Goal: Transaction & Acquisition: Purchase product/service

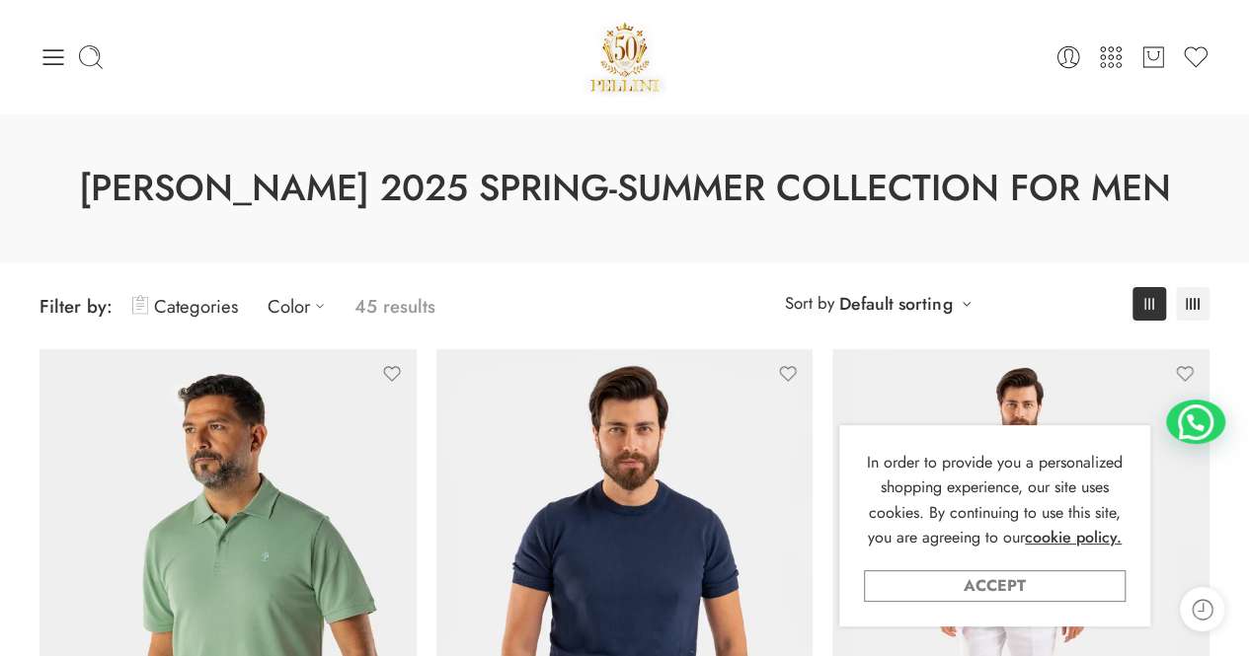
click at [1022, 589] on link "Accept" at bounding box center [995, 587] width 262 height 32
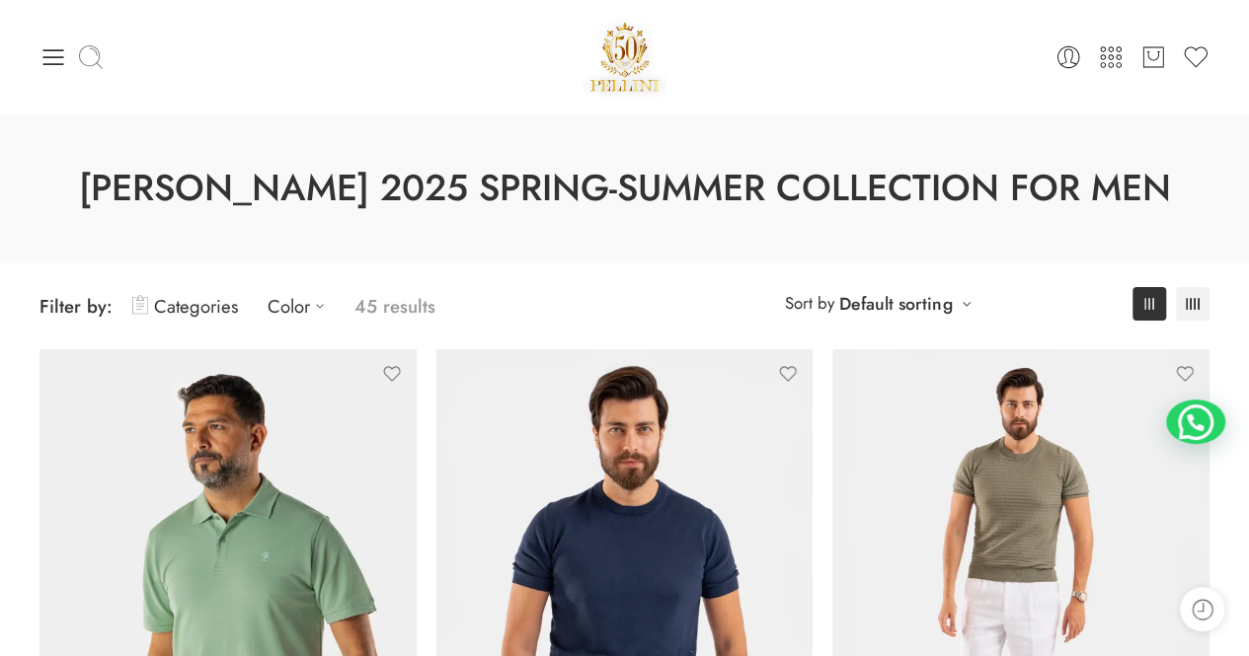
click at [92, 67] on icon at bounding box center [91, 57] width 28 height 28
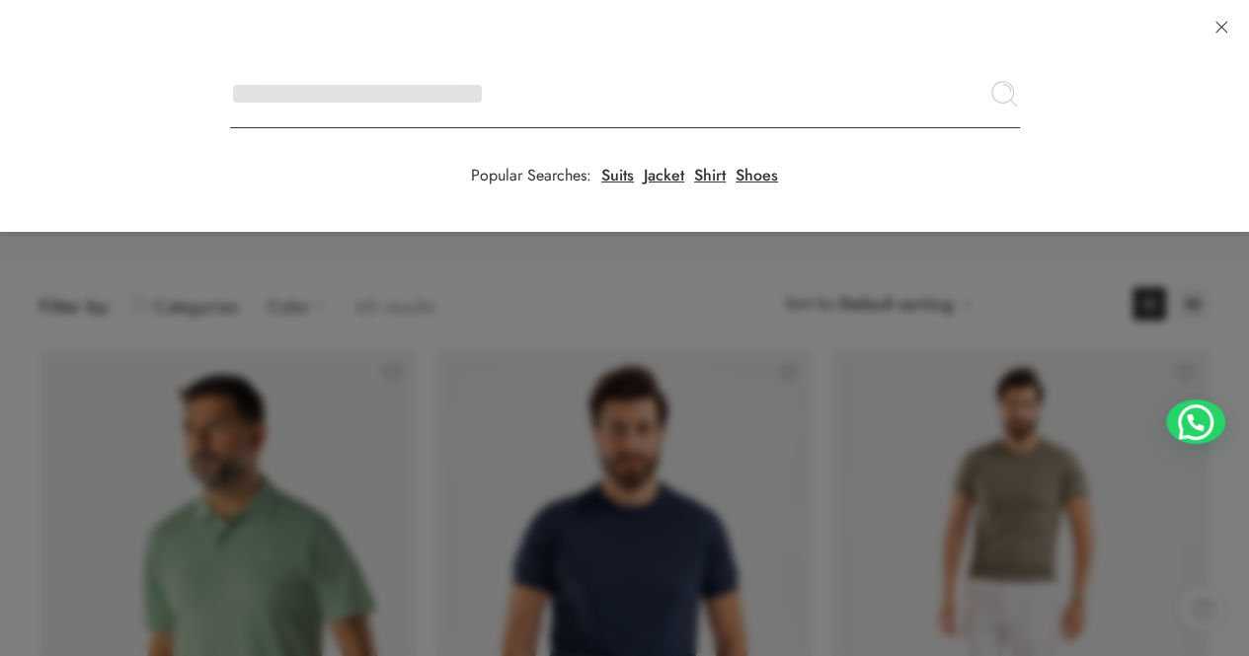
click at [230, 59] on input "Search here" at bounding box center [625, 93] width 790 height 69
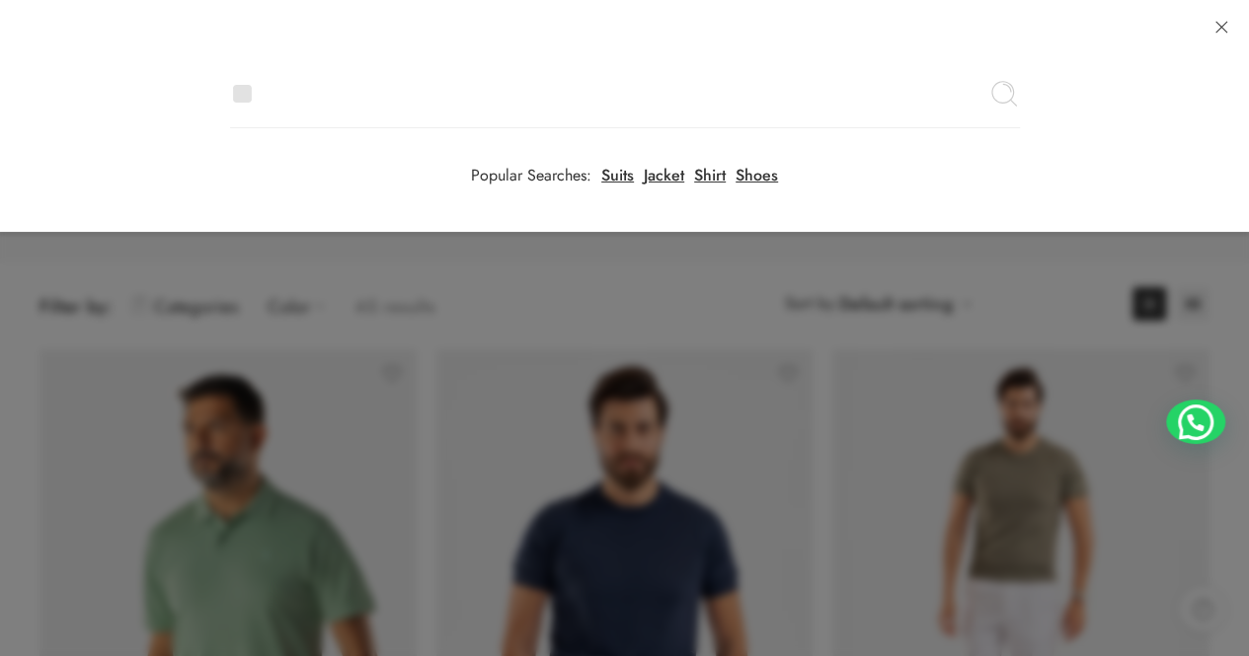
click at [338, 83] on input "Search here" at bounding box center [625, 93] width 790 height 69
type input "**********"
click button "Search" at bounding box center [0, 0] width 0 height 0
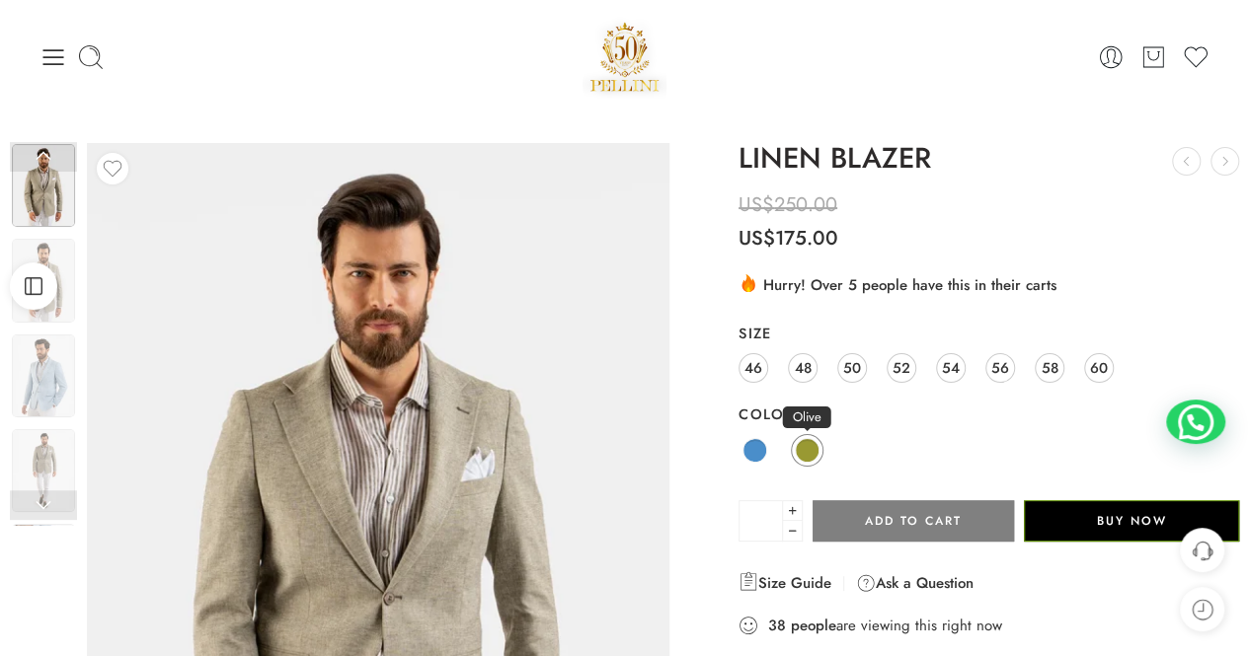
click at [814, 454] on span at bounding box center [807, 450] width 25 height 25
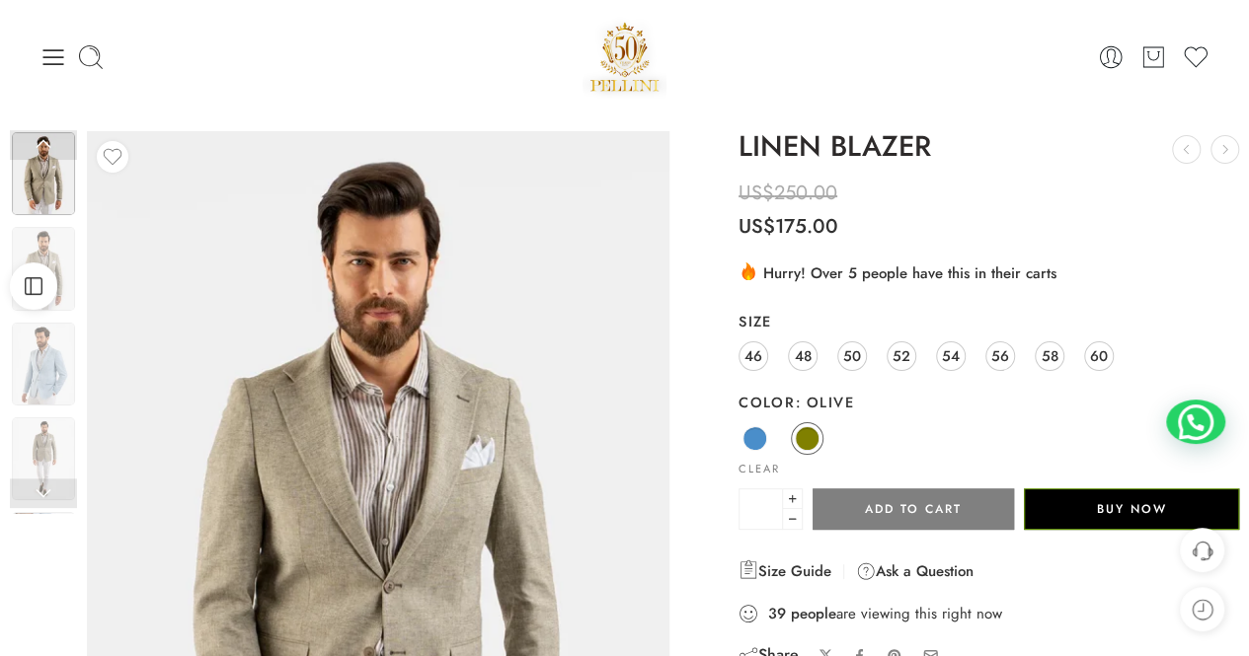
drag, startPoint x: 1254, startPoint y: 126, endPoint x: 1263, endPoint y: 131, distance: 10.2
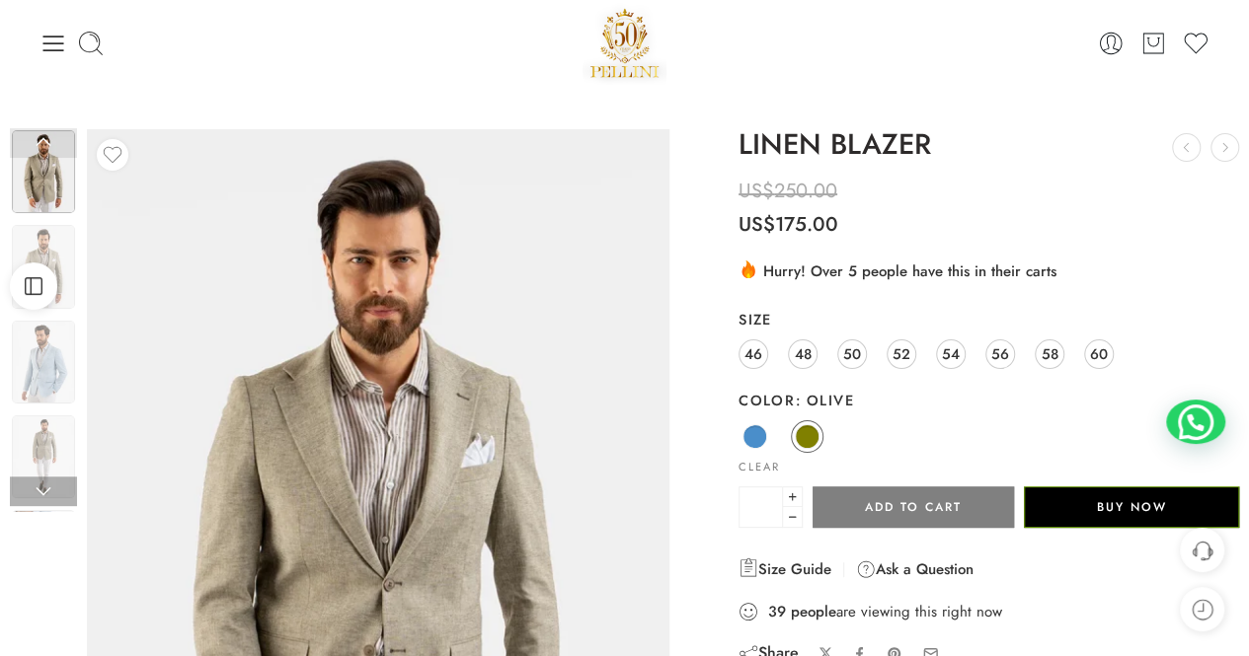
click at [31, 172] on img at bounding box center [43, 171] width 63 height 83
click at [43, 248] on img at bounding box center [43, 266] width 63 height 83
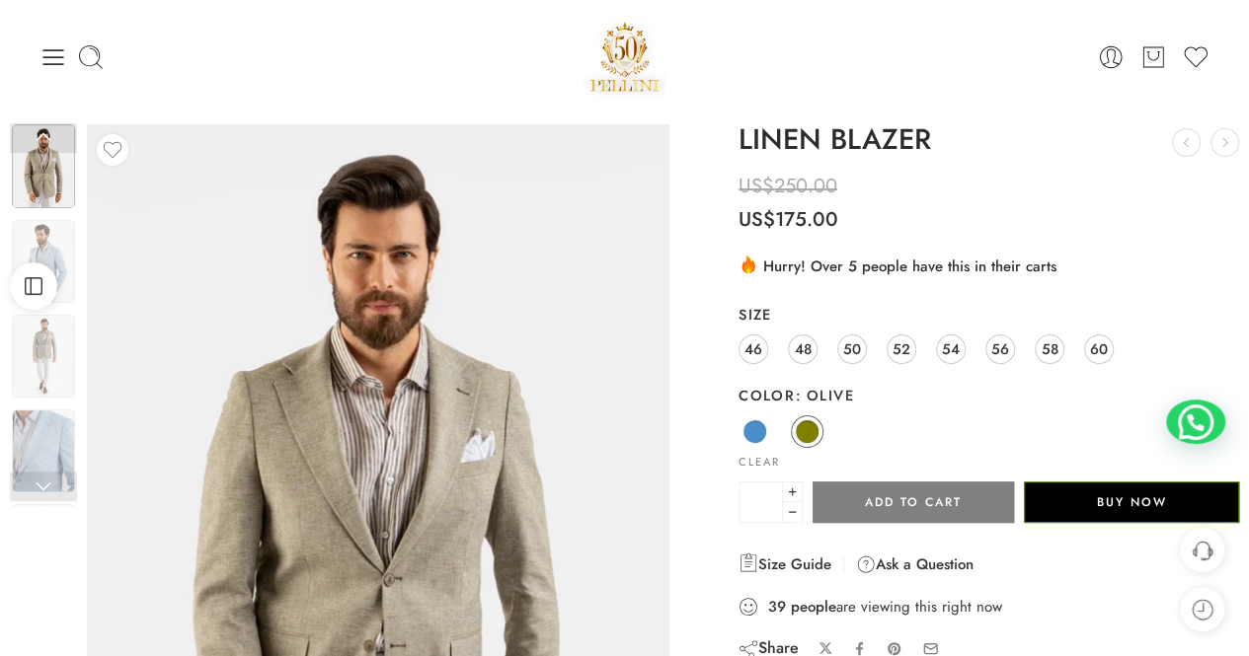
scroll to position [0, 0]
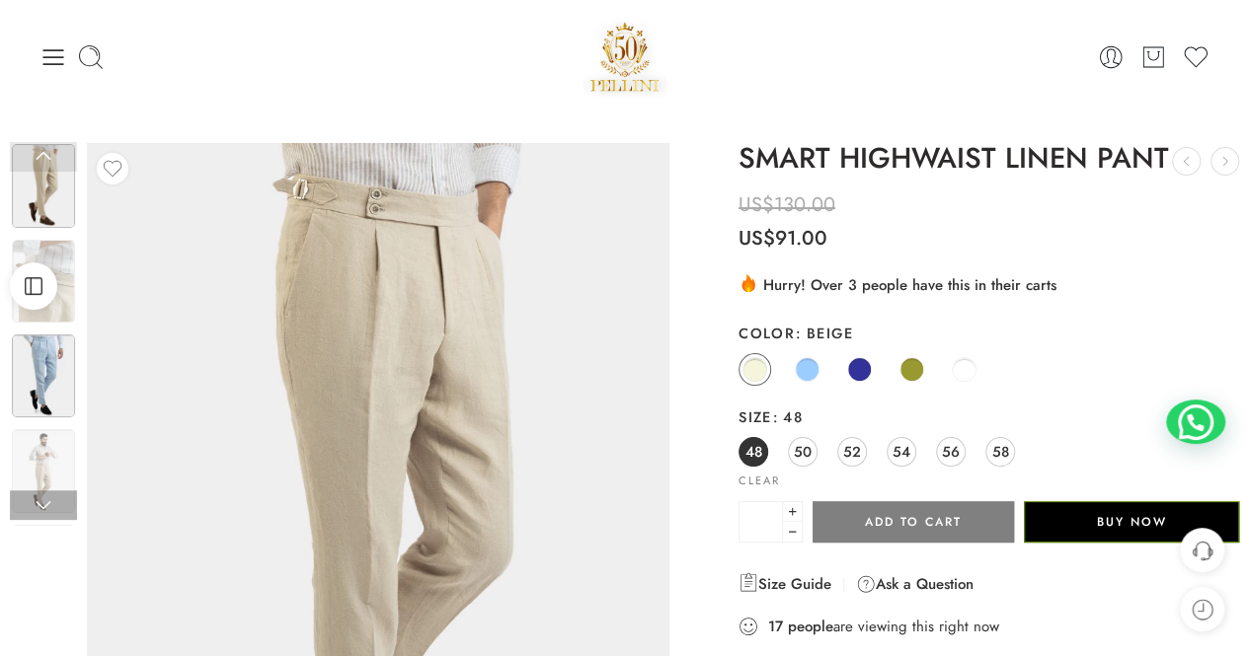
click at [51, 364] on img at bounding box center [43, 376] width 63 height 83
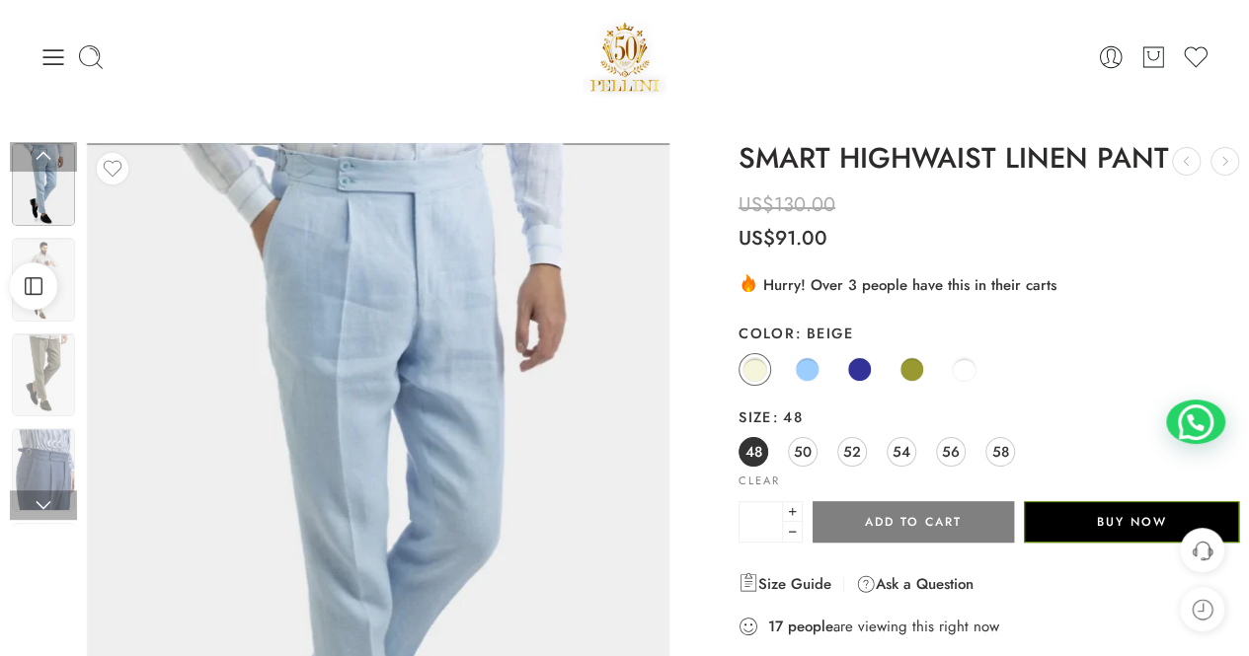
click at [59, 189] on img at bounding box center [43, 184] width 63 height 83
click at [65, 440] on img at bounding box center [43, 469] width 63 height 83
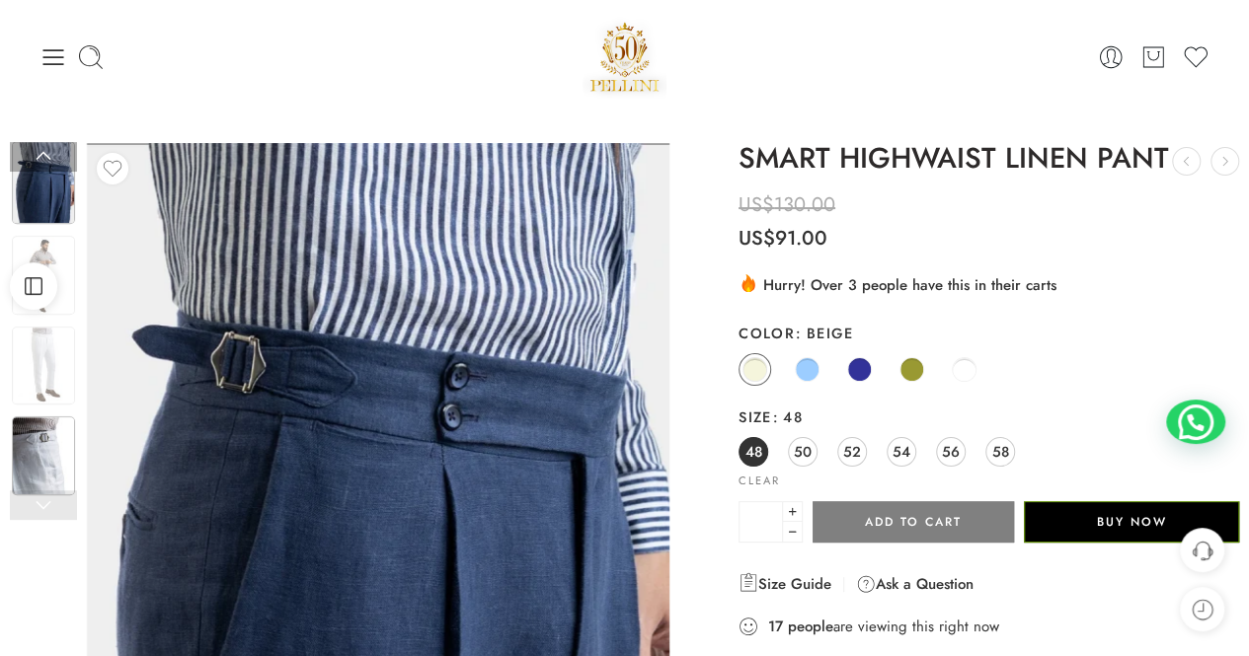
click at [65, 467] on img at bounding box center [43, 456] width 63 height 79
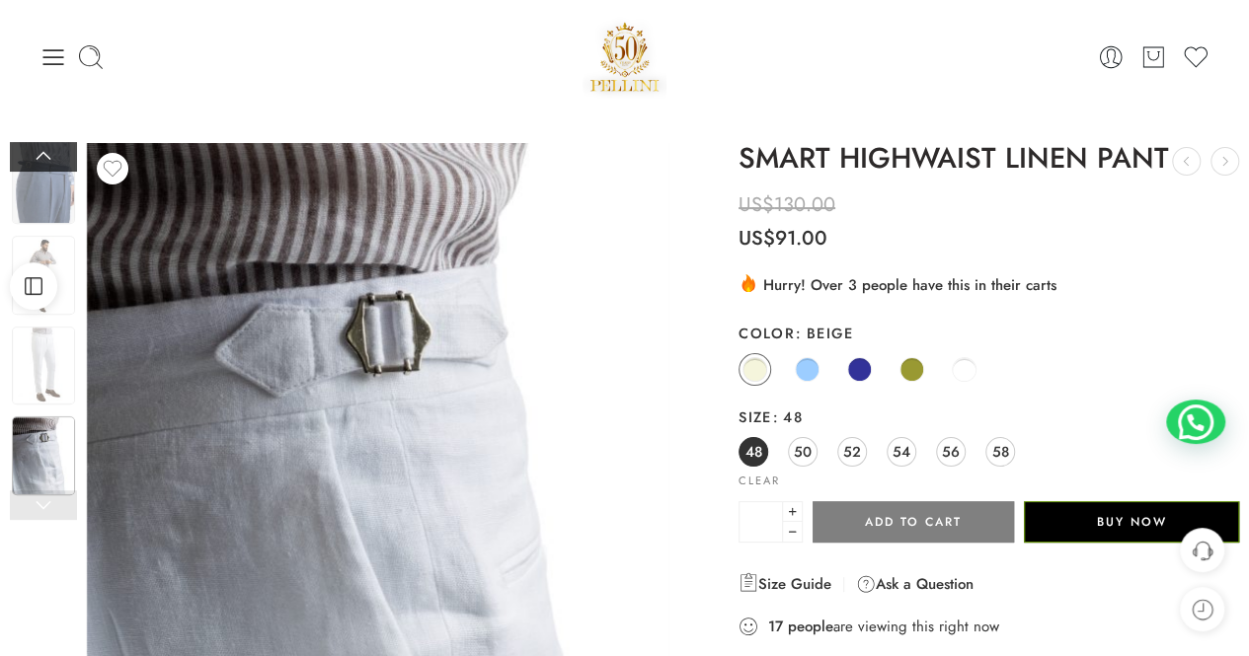
click at [44, 162] on link at bounding box center [43, 157] width 67 height 30
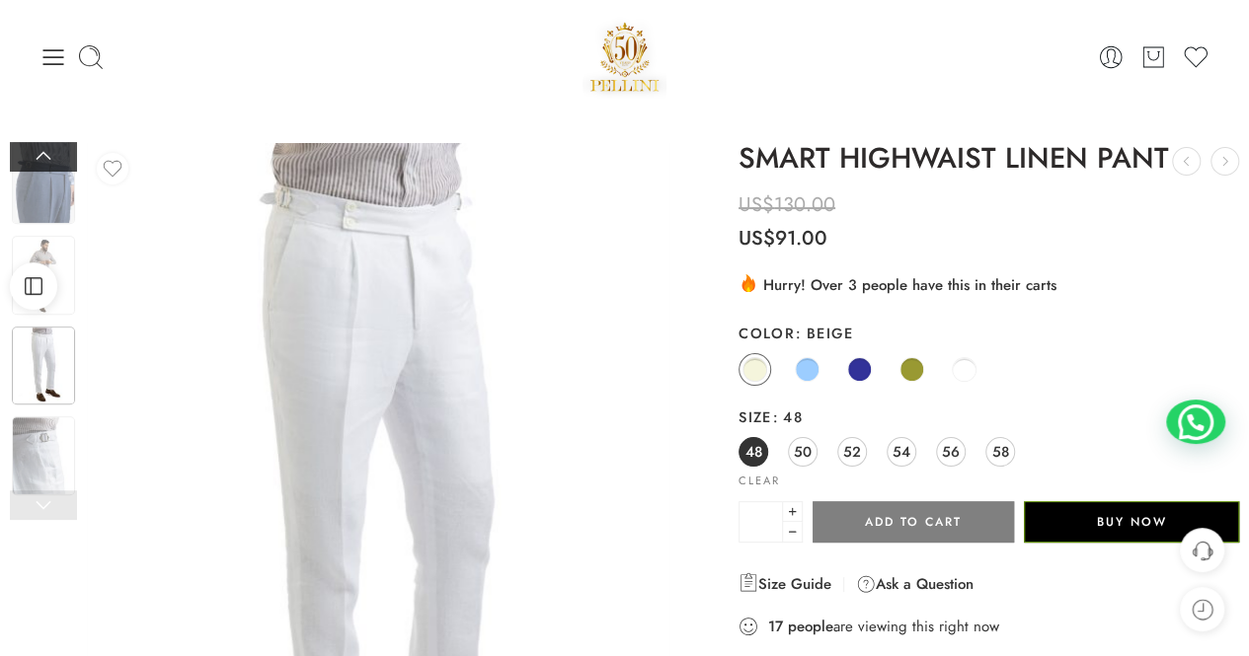
click at [44, 162] on link at bounding box center [43, 157] width 67 height 30
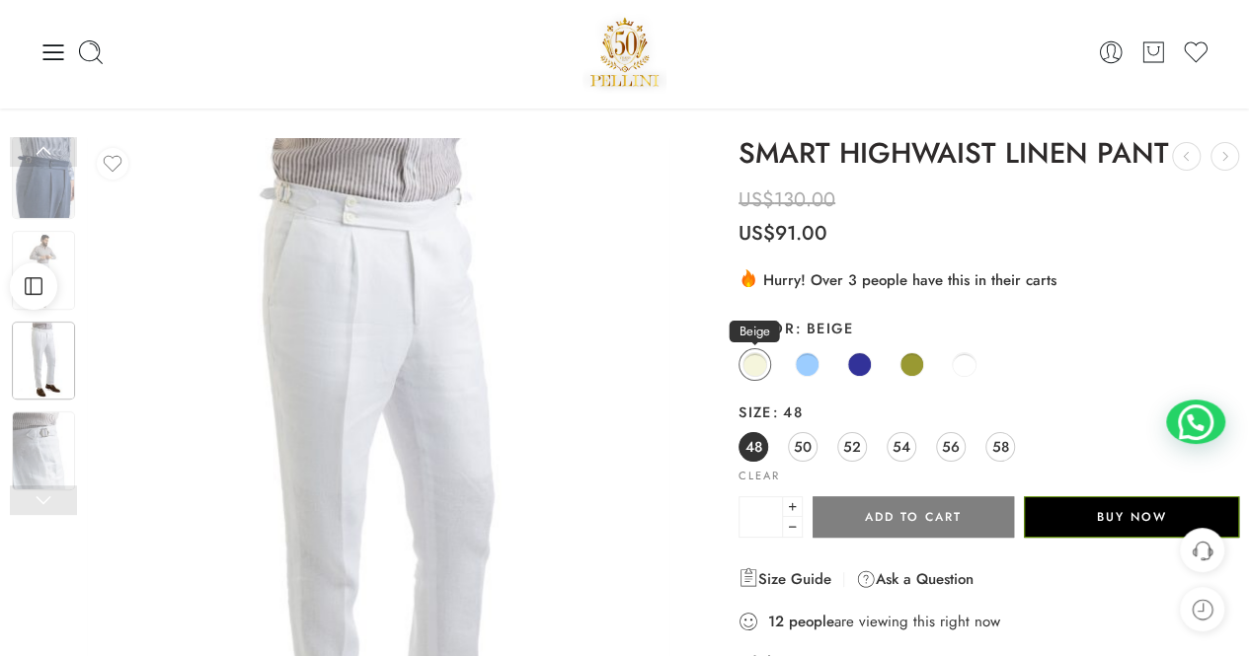
click at [753, 357] on span at bounding box center [754, 364] width 25 height 25
click at [752, 364] on span at bounding box center [754, 364] width 25 height 25
click at [809, 360] on span at bounding box center [807, 364] width 25 height 25
click at [752, 369] on span at bounding box center [754, 364] width 25 height 25
click at [43, 153] on link at bounding box center [43, 152] width 67 height 30
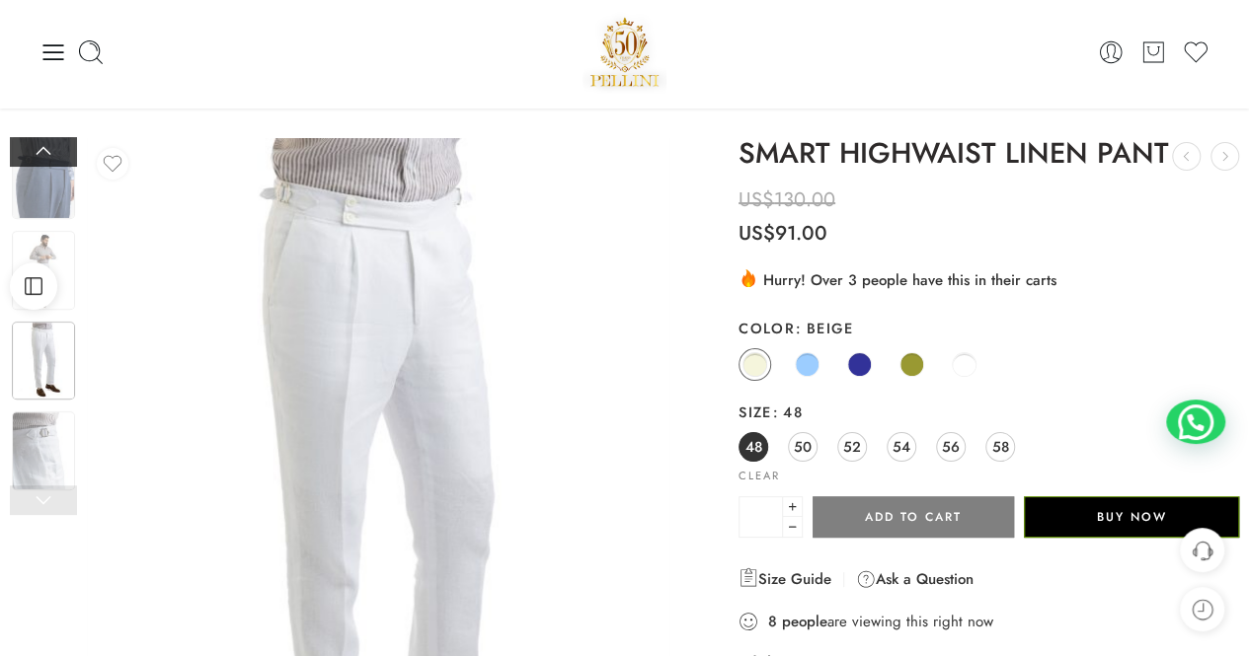
click at [43, 153] on link at bounding box center [43, 152] width 67 height 30
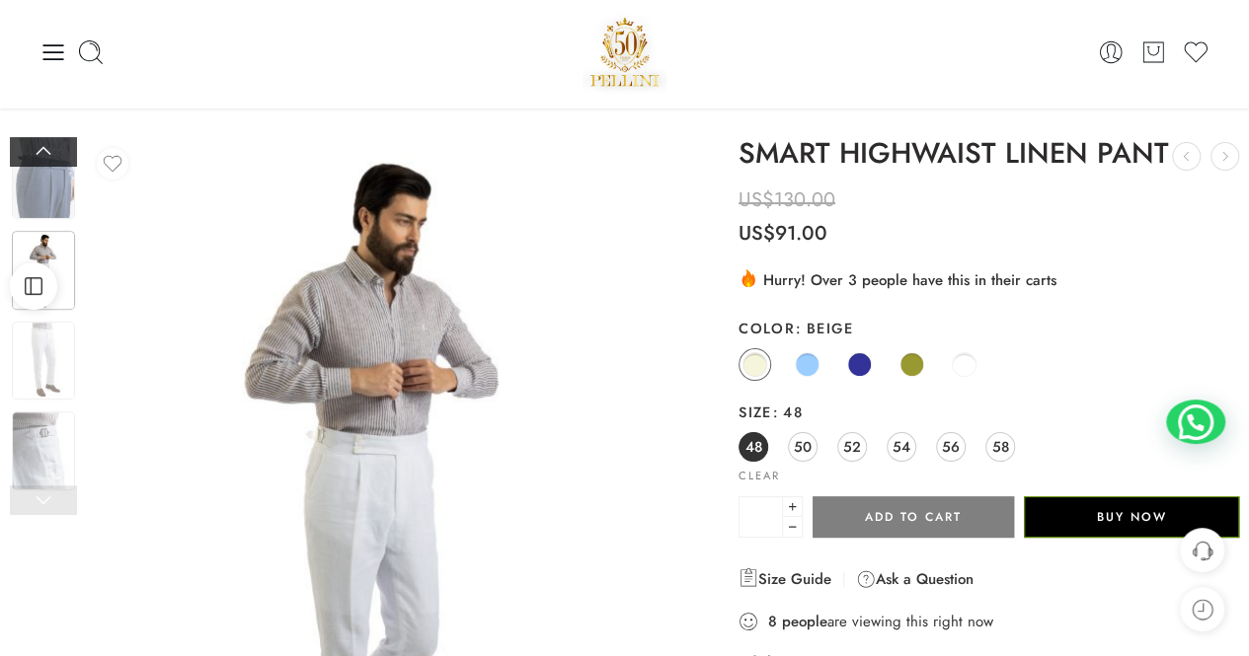
click at [43, 153] on link at bounding box center [43, 152] width 67 height 30
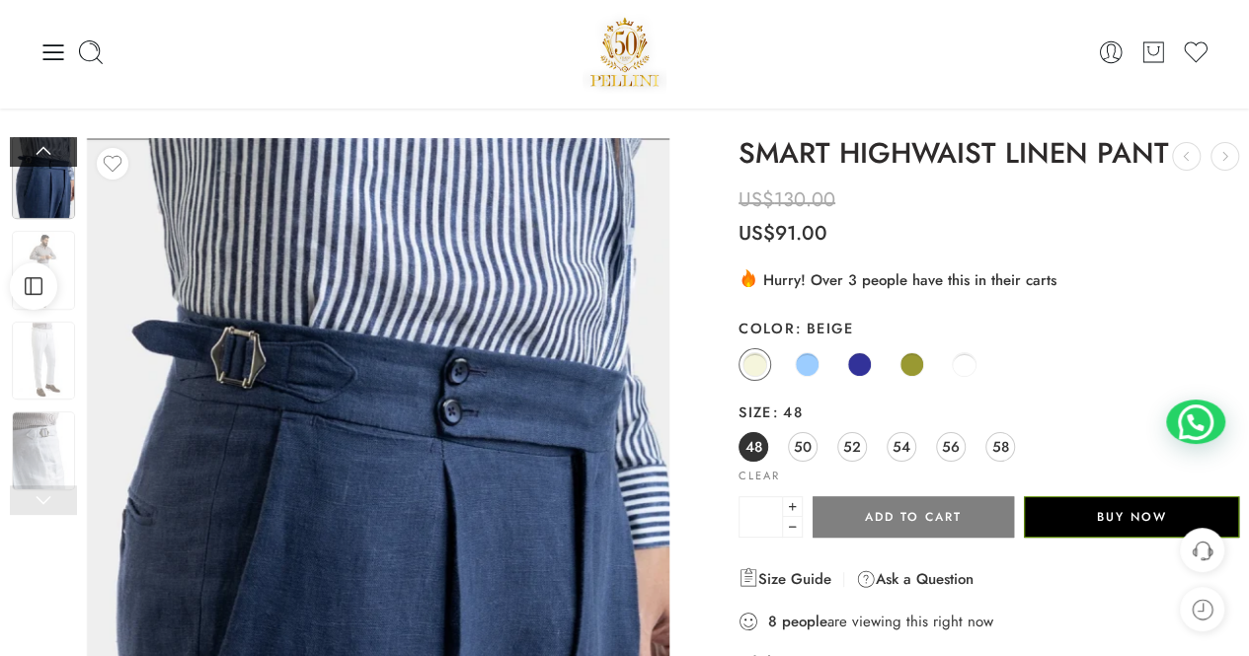
click at [43, 153] on link at bounding box center [43, 152] width 67 height 30
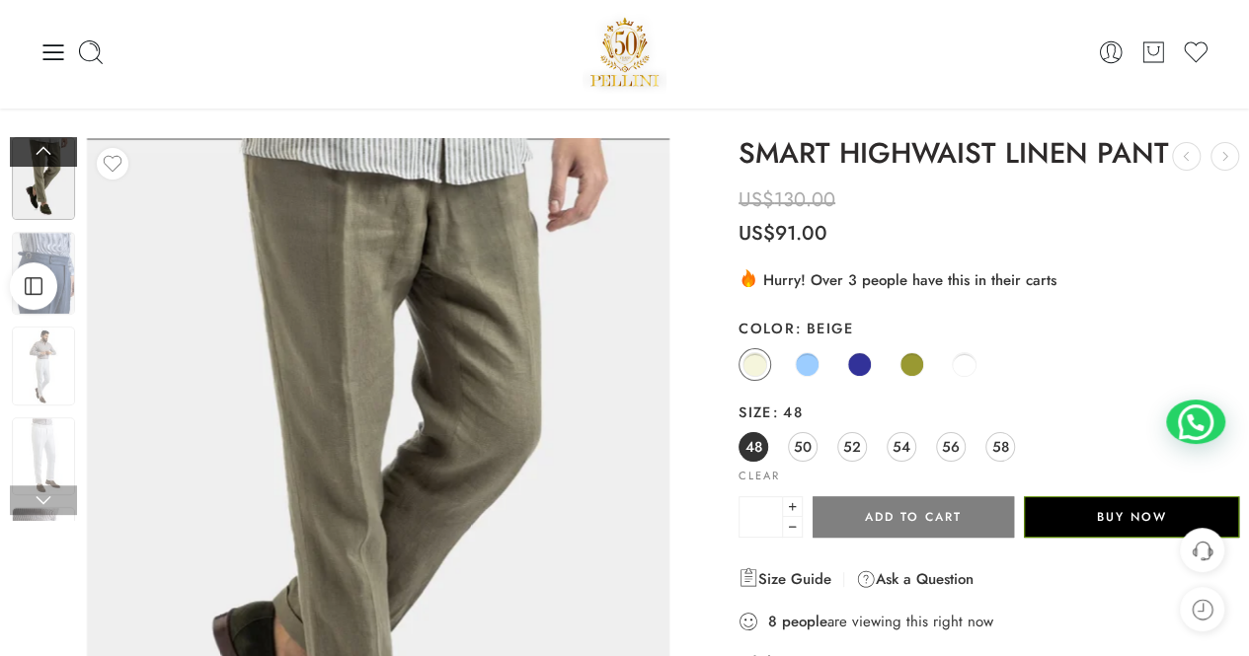
click at [43, 153] on link at bounding box center [43, 152] width 67 height 30
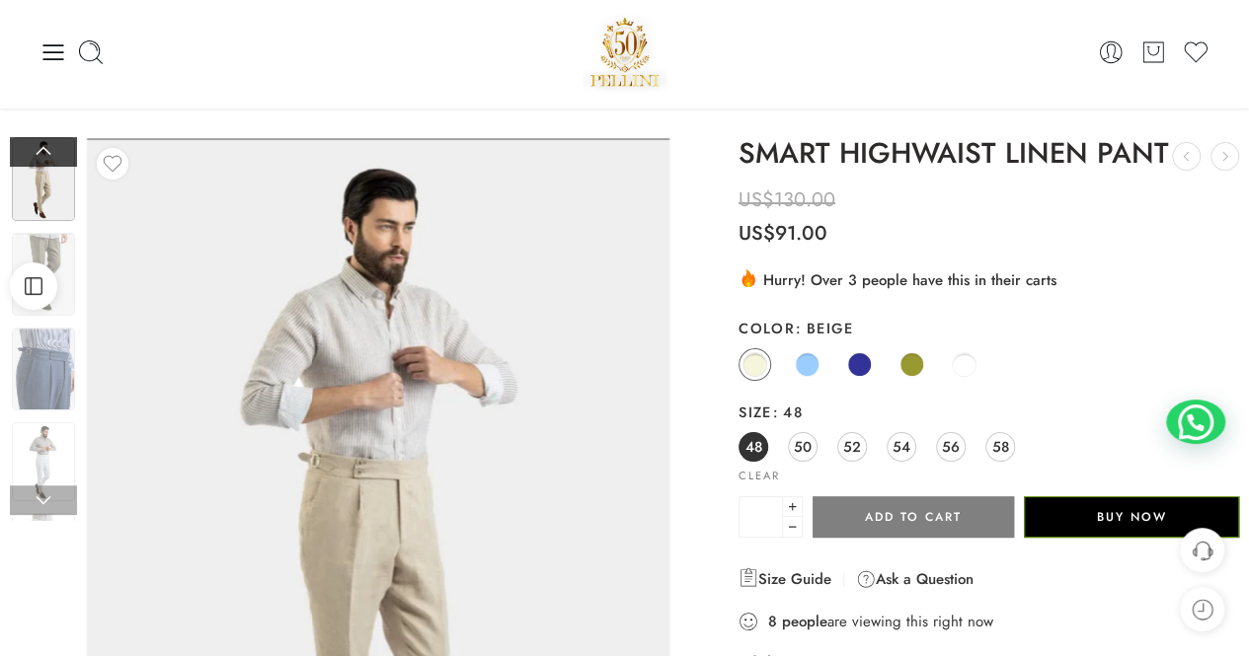
click at [43, 153] on link at bounding box center [43, 152] width 67 height 30
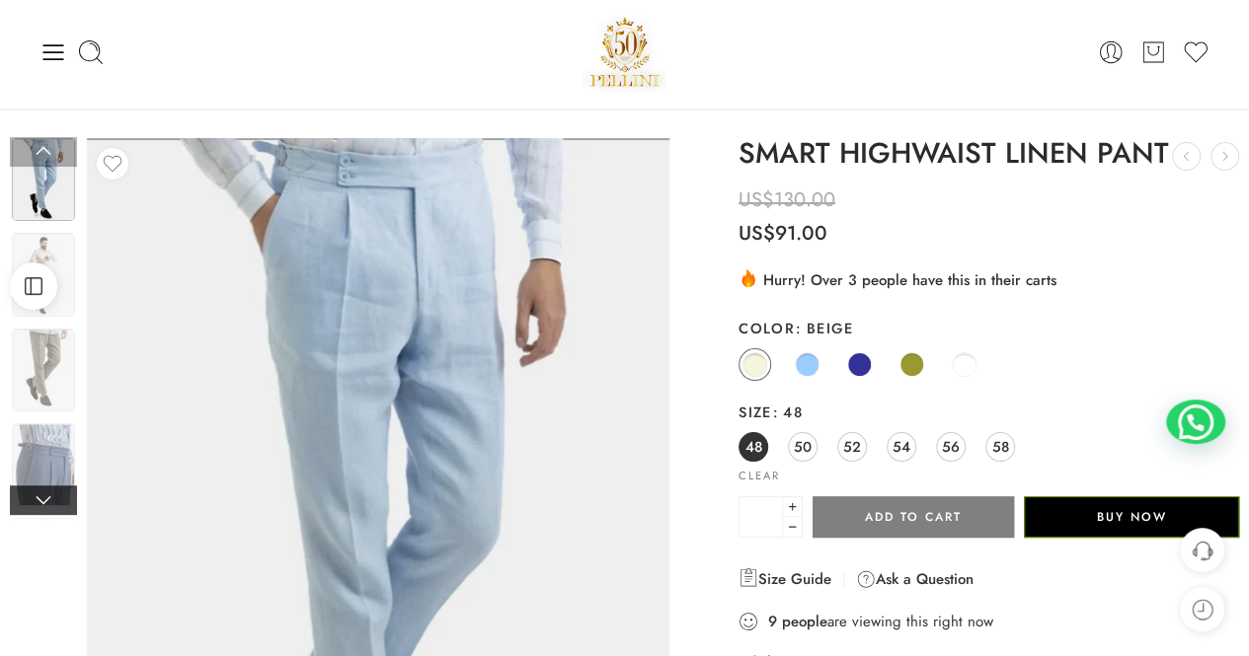
click at [44, 499] on link at bounding box center [43, 501] width 67 height 30
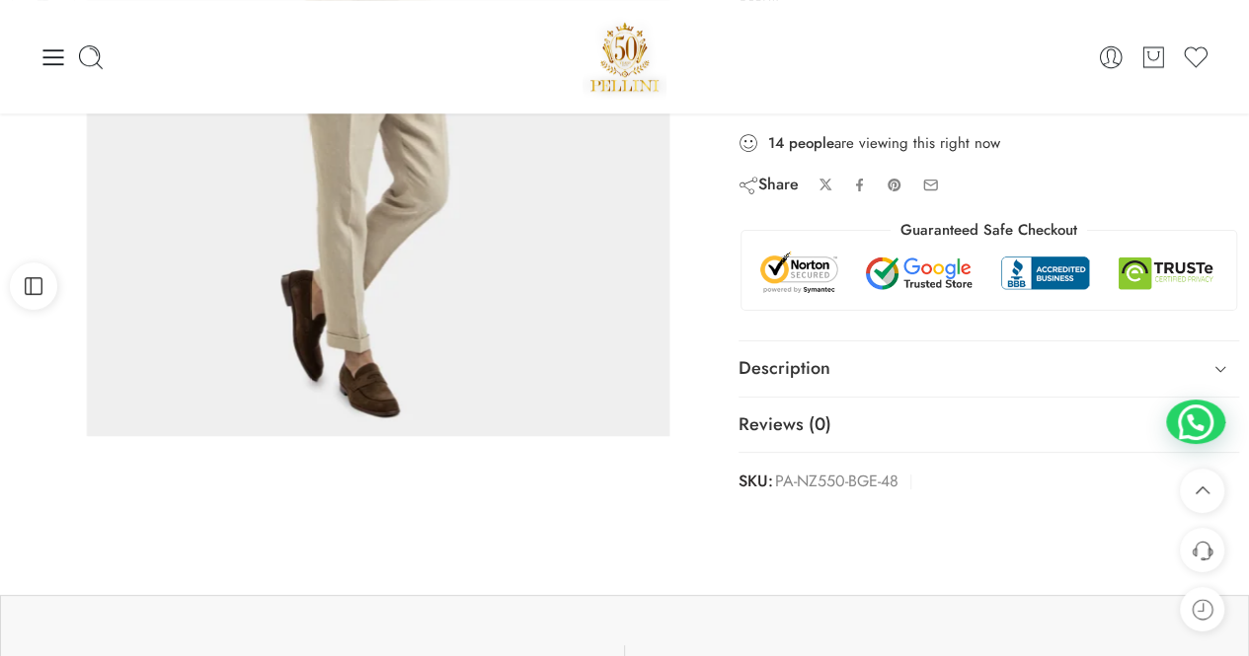
scroll to position [0, 0]
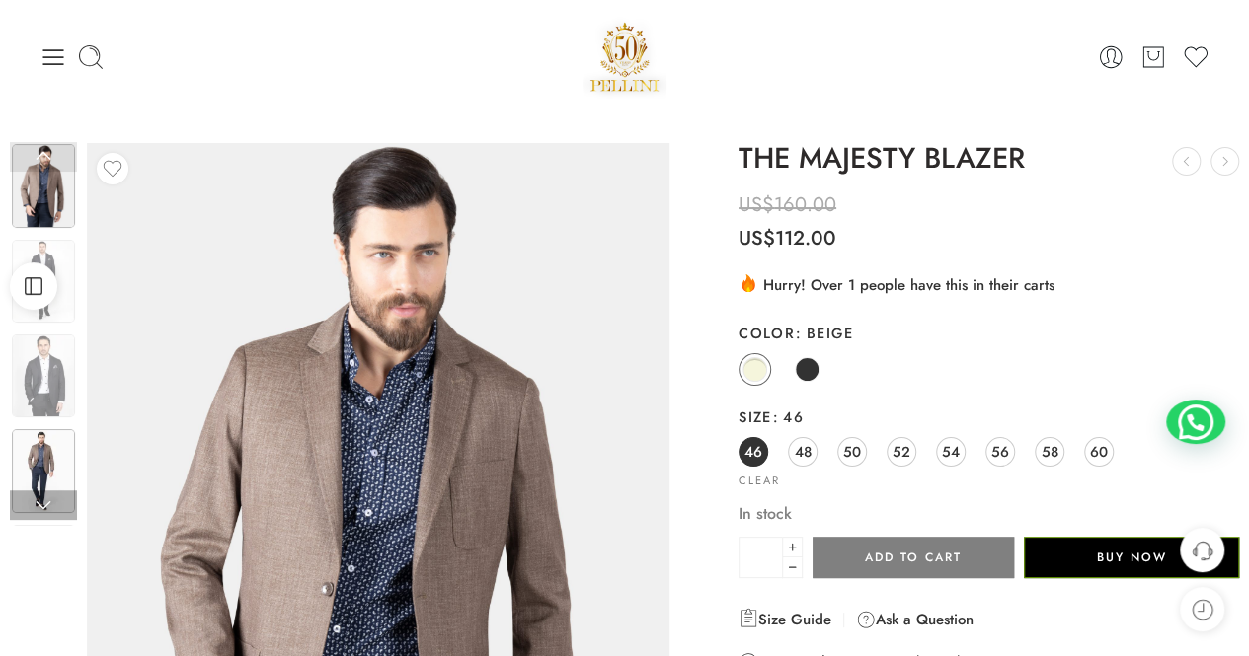
click at [40, 459] on img at bounding box center [43, 470] width 63 height 83
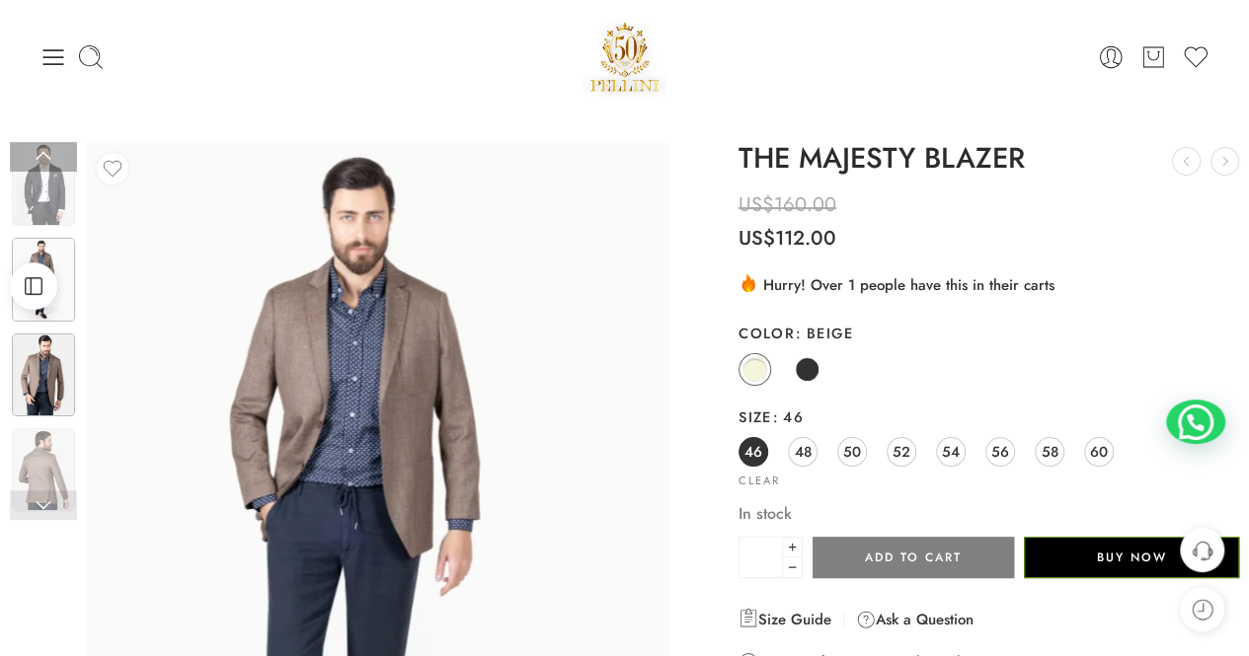
click at [45, 358] on img at bounding box center [43, 375] width 63 height 83
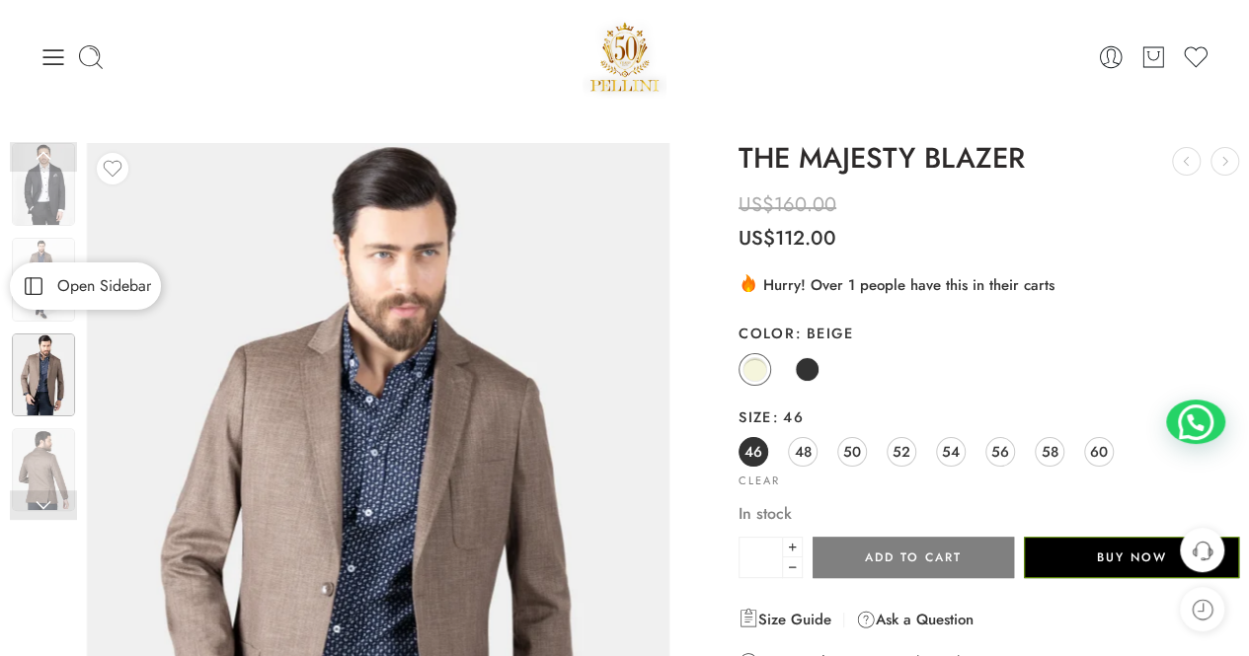
click at [34, 295] on rect at bounding box center [34, 286] width 17 height 17
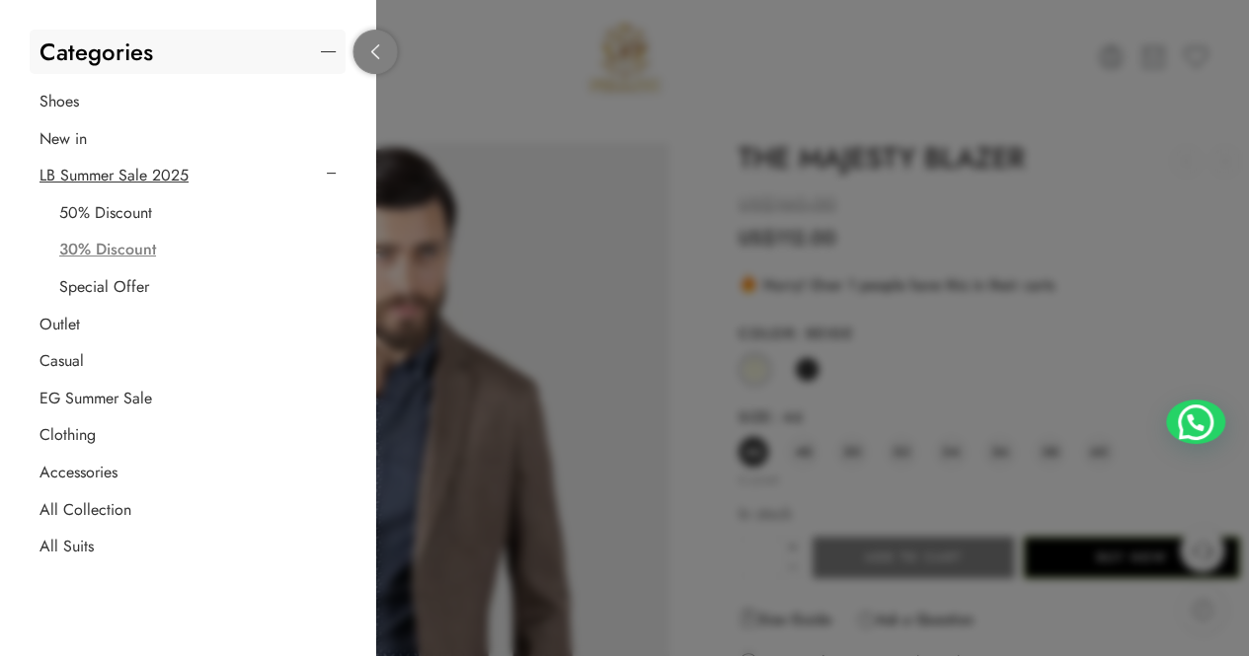
click at [382, 48] on icon at bounding box center [375, 51] width 15 height 15
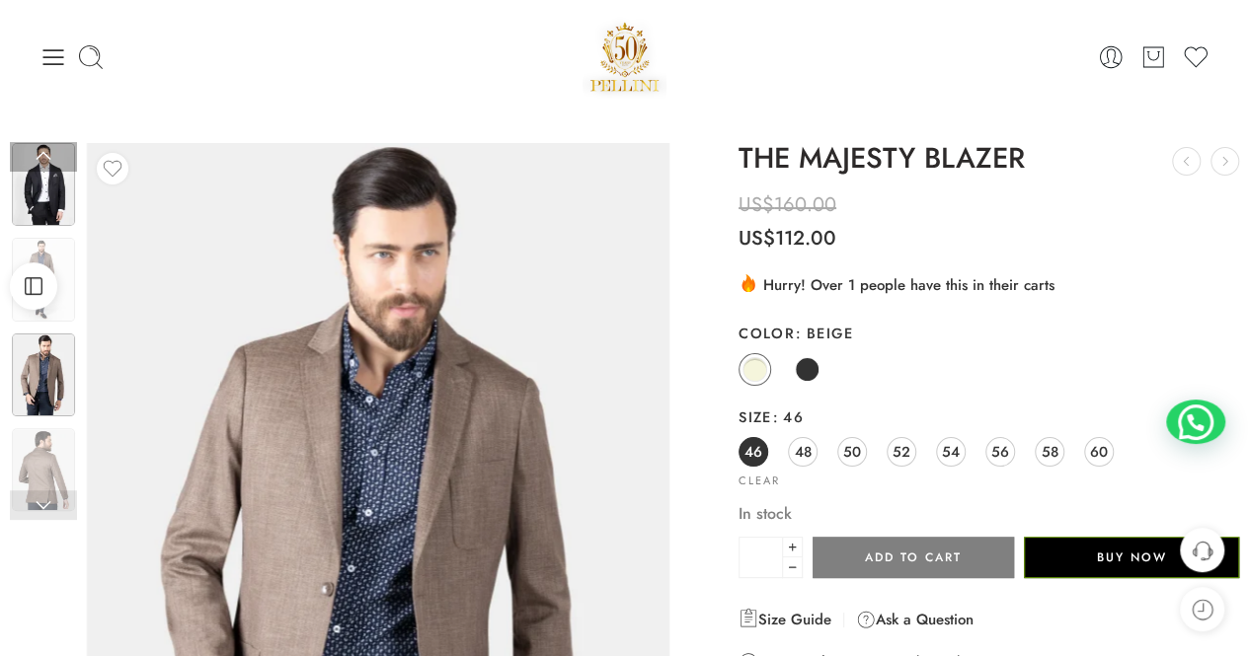
click at [35, 200] on img at bounding box center [43, 184] width 63 height 83
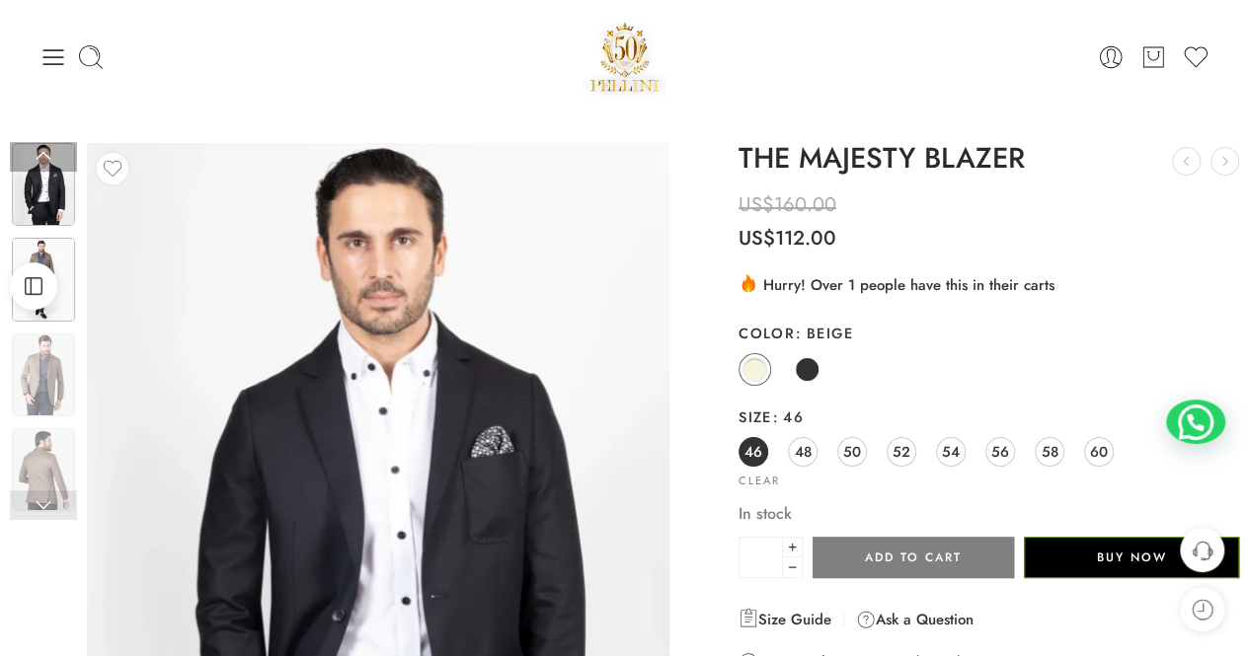
click at [43, 248] on img at bounding box center [43, 279] width 63 height 83
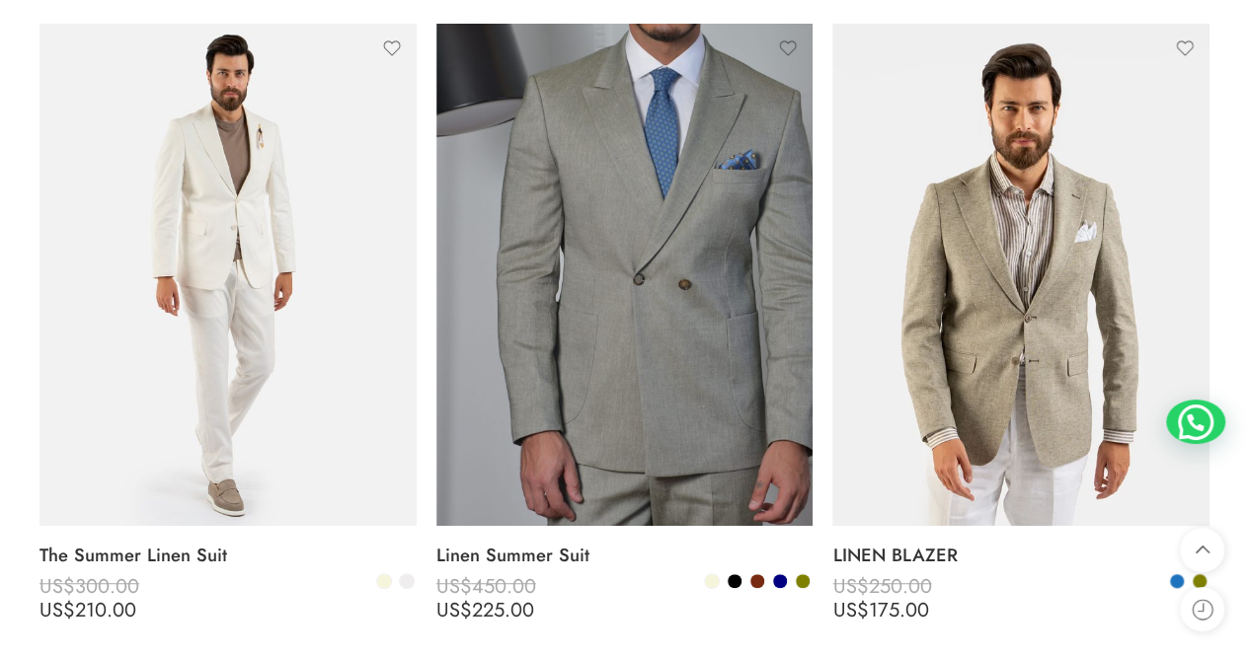
scroll to position [434, 0]
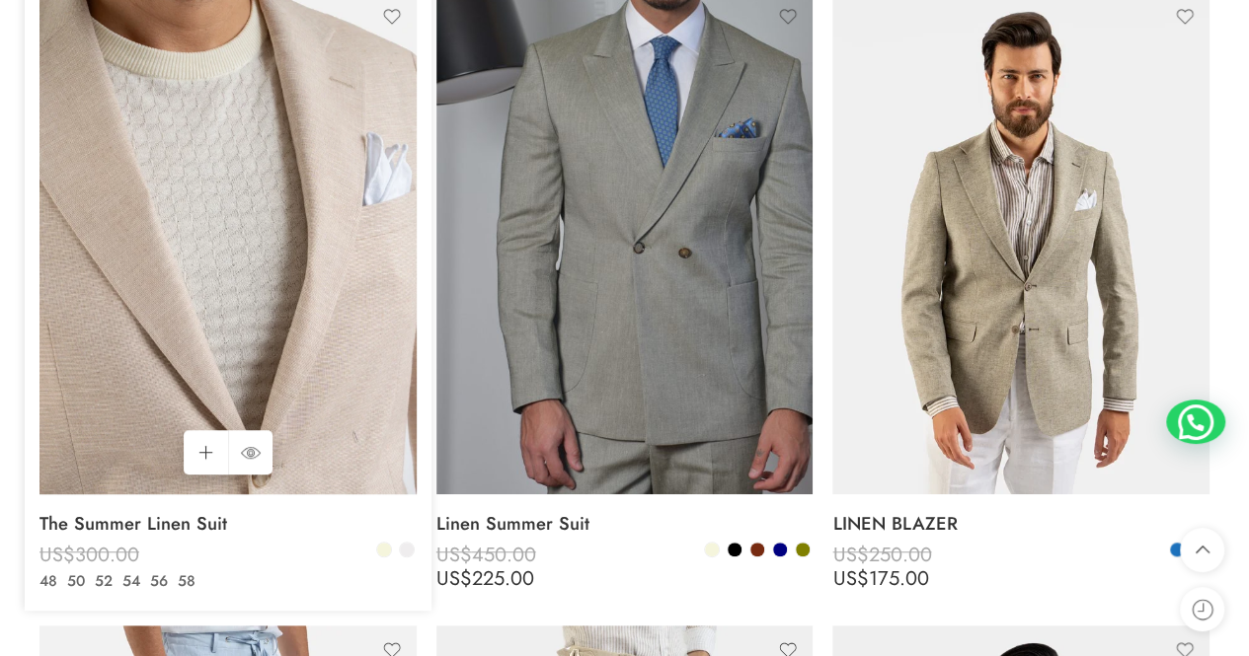
click at [249, 194] on img at bounding box center [227, 243] width 377 height 502
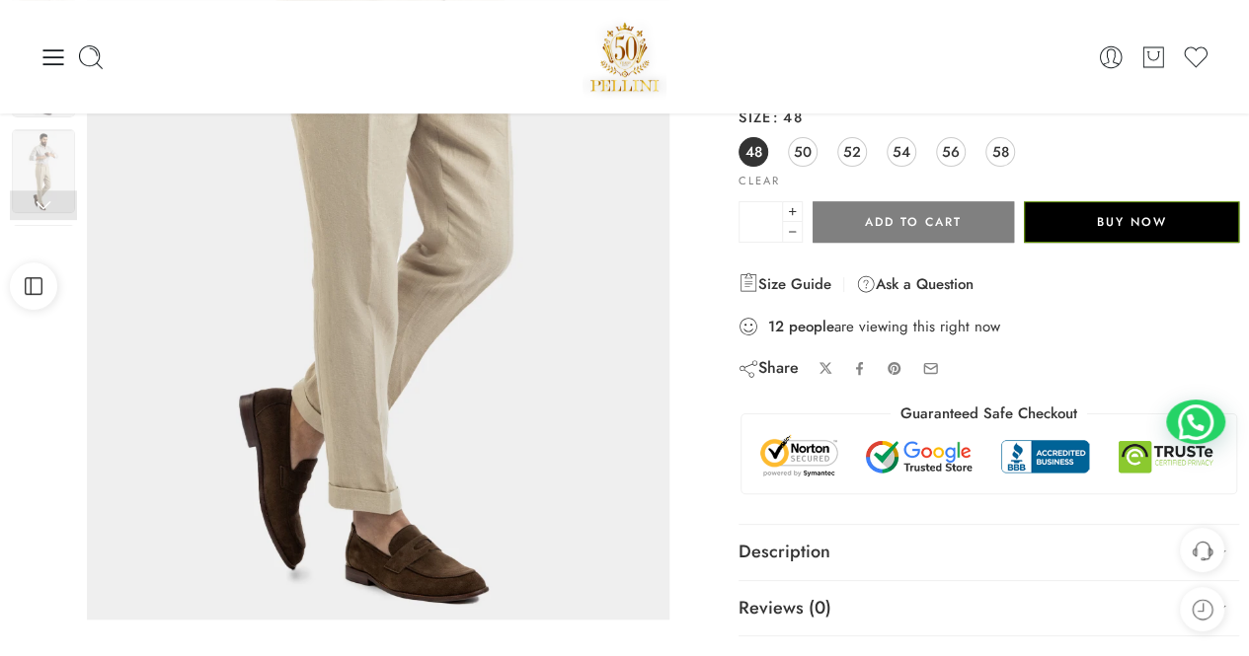
scroll to position [277, 0]
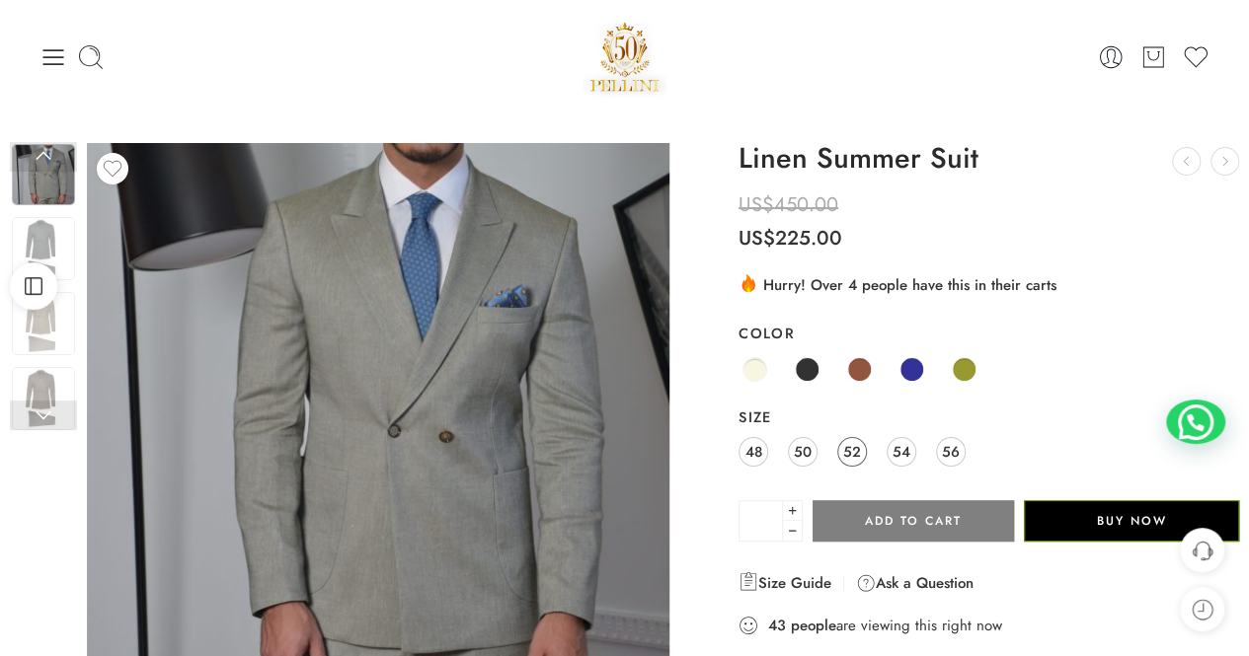
click at [853, 449] on span "52" at bounding box center [852, 451] width 18 height 27
click at [912, 372] on span at bounding box center [911, 369] width 25 height 25
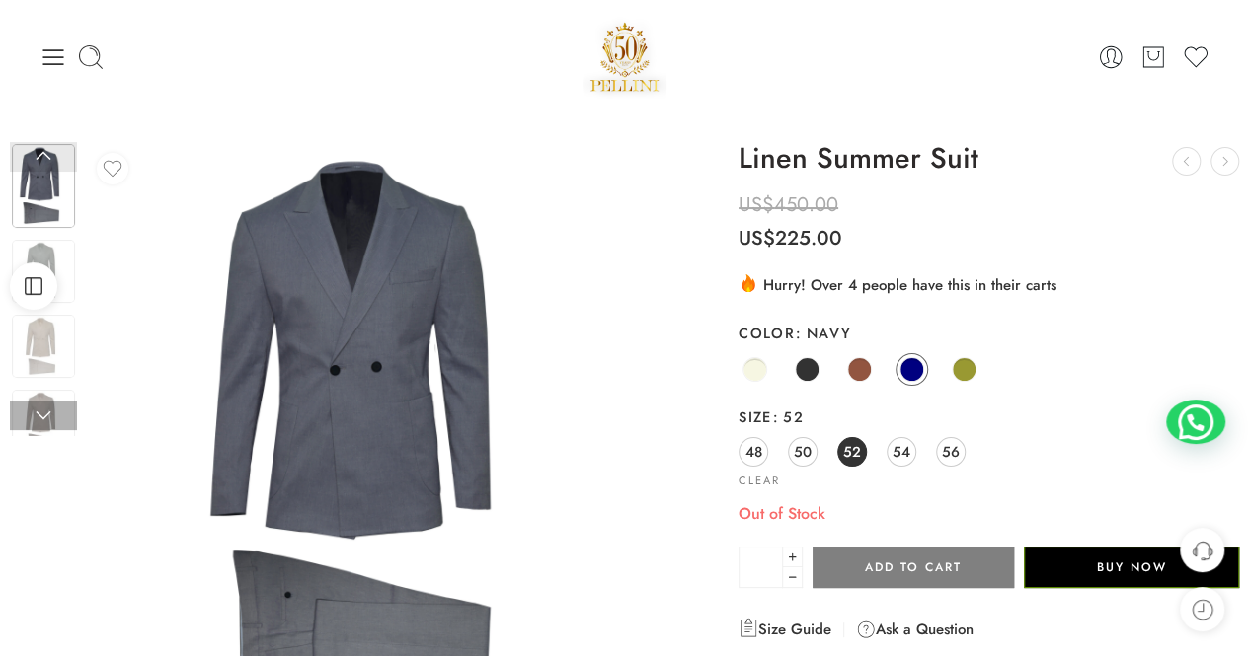
click at [63, 180] on img at bounding box center [43, 186] width 63 height 84
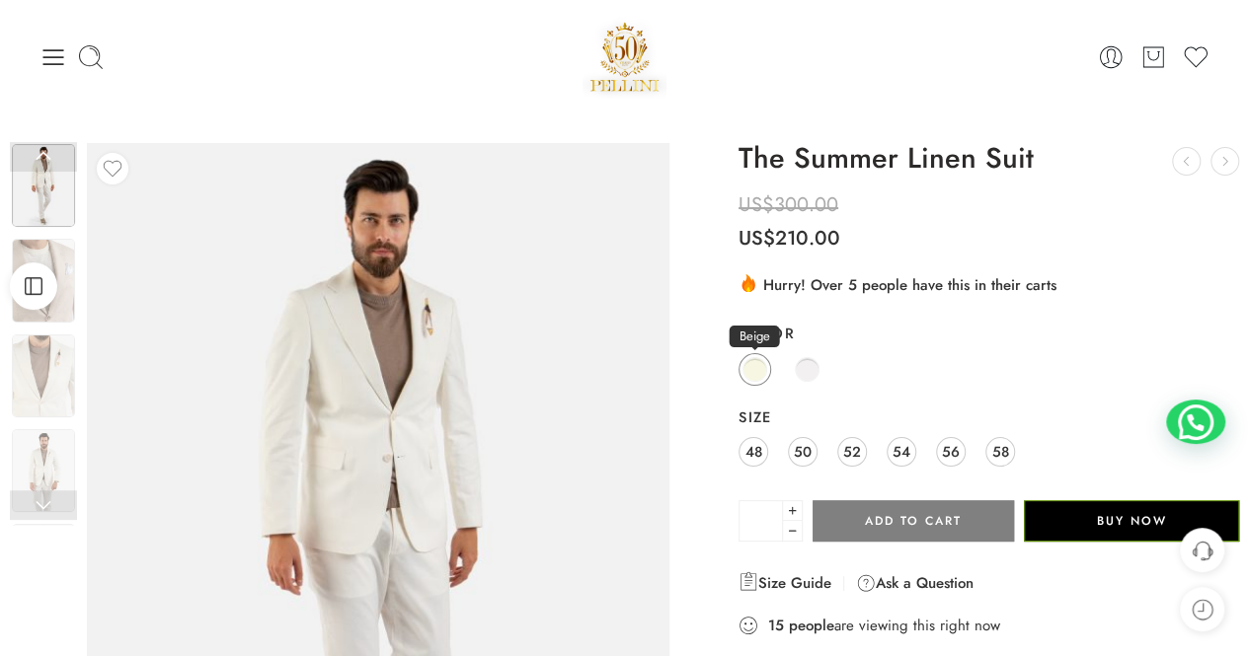
click at [755, 372] on span at bounding box center [754, 369] width 25 height 25
click at [803, 369] on span at bounding box center [807, 369] width 25 height 25
click at [756, 362] on span at bounding box center [754, 369] width 25 height 25
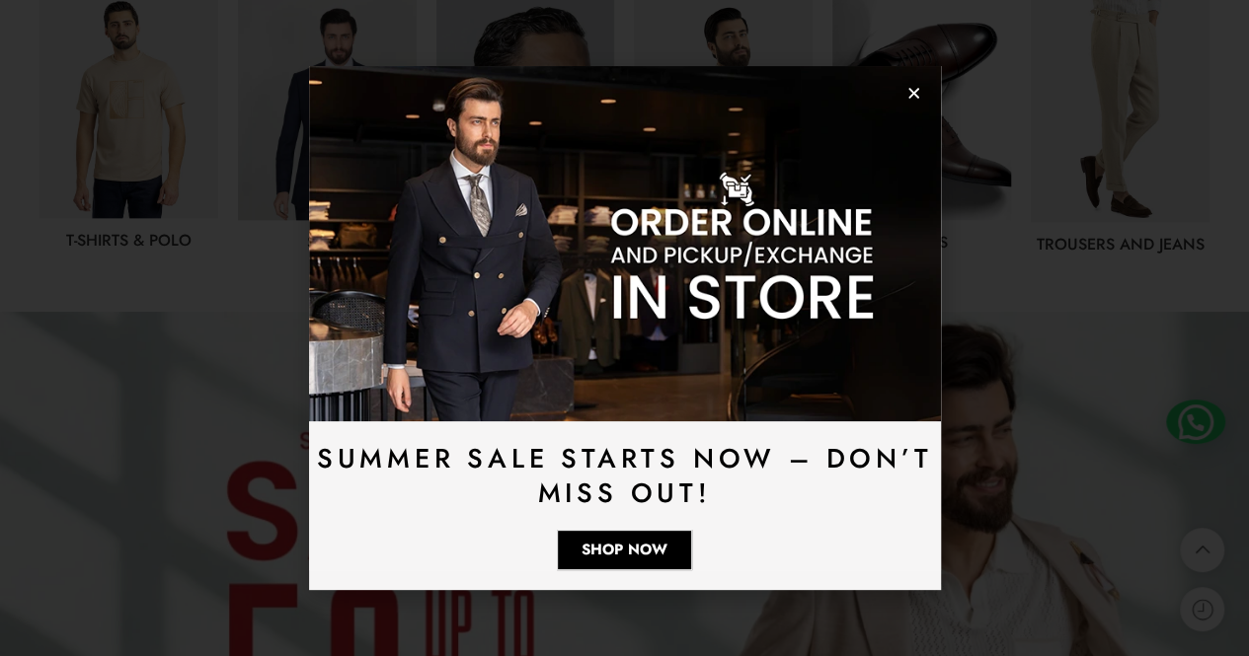
click at [914, 91] on use "Close" at bounding box center [913, 93] width 11 height 11
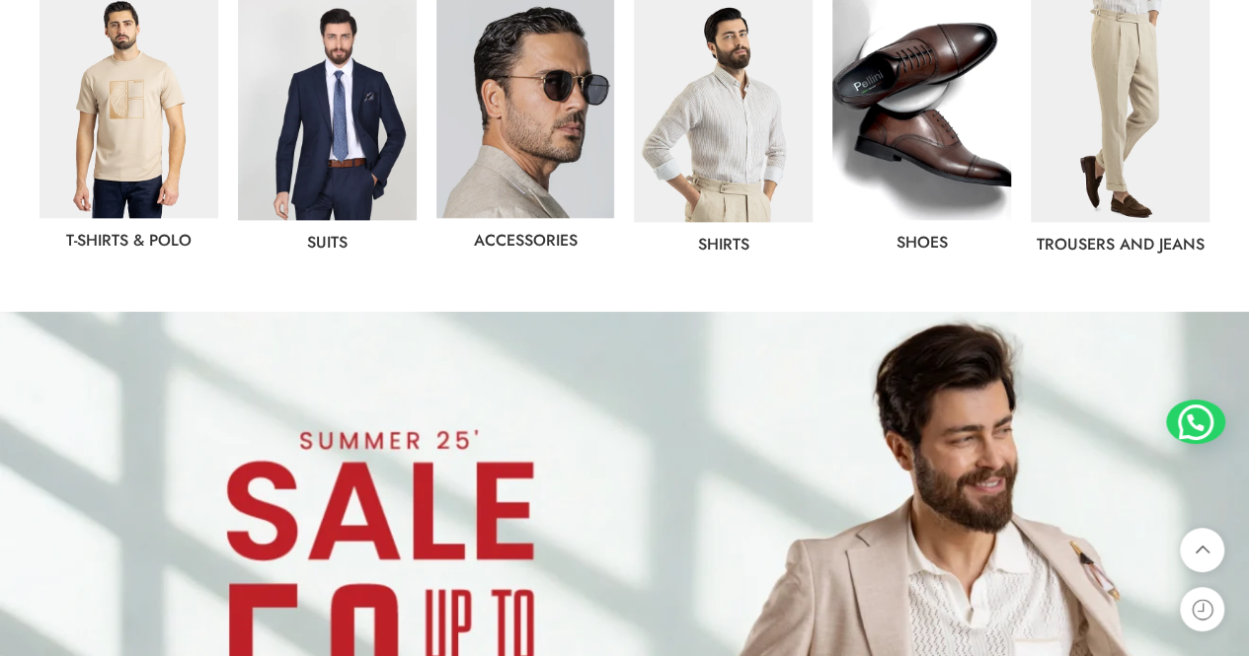
click at [355, 104] on img at bounding box center [327, 109] width 179 height 221
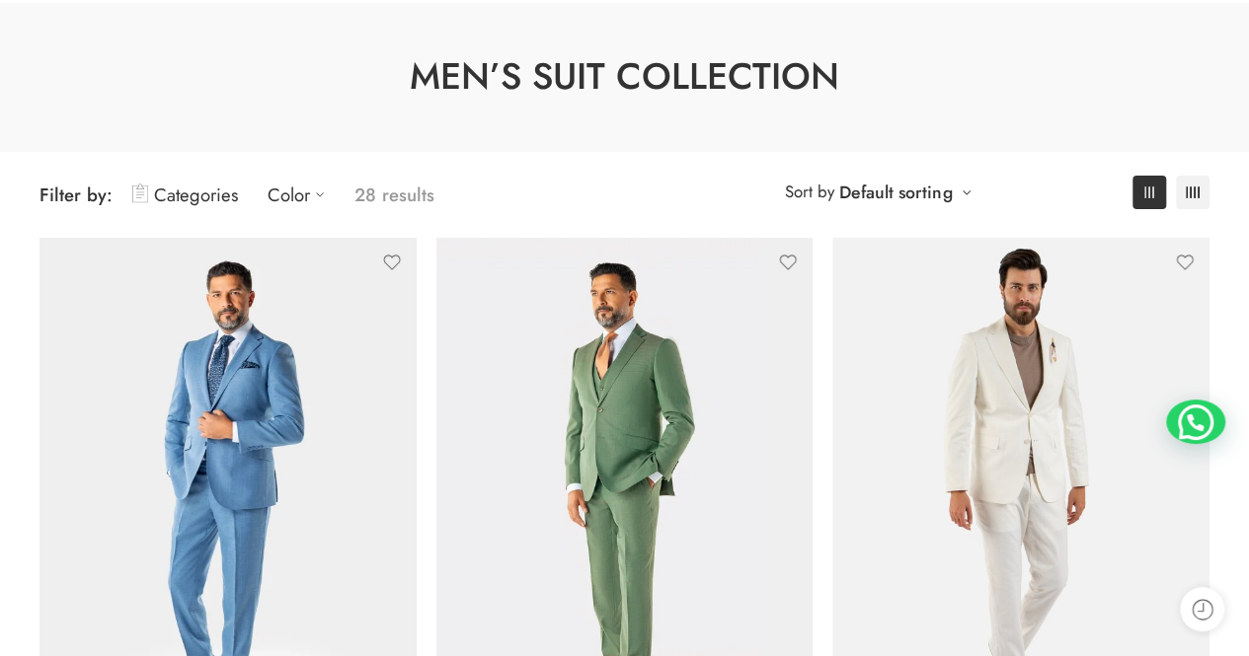
scroll to position [316, 0]
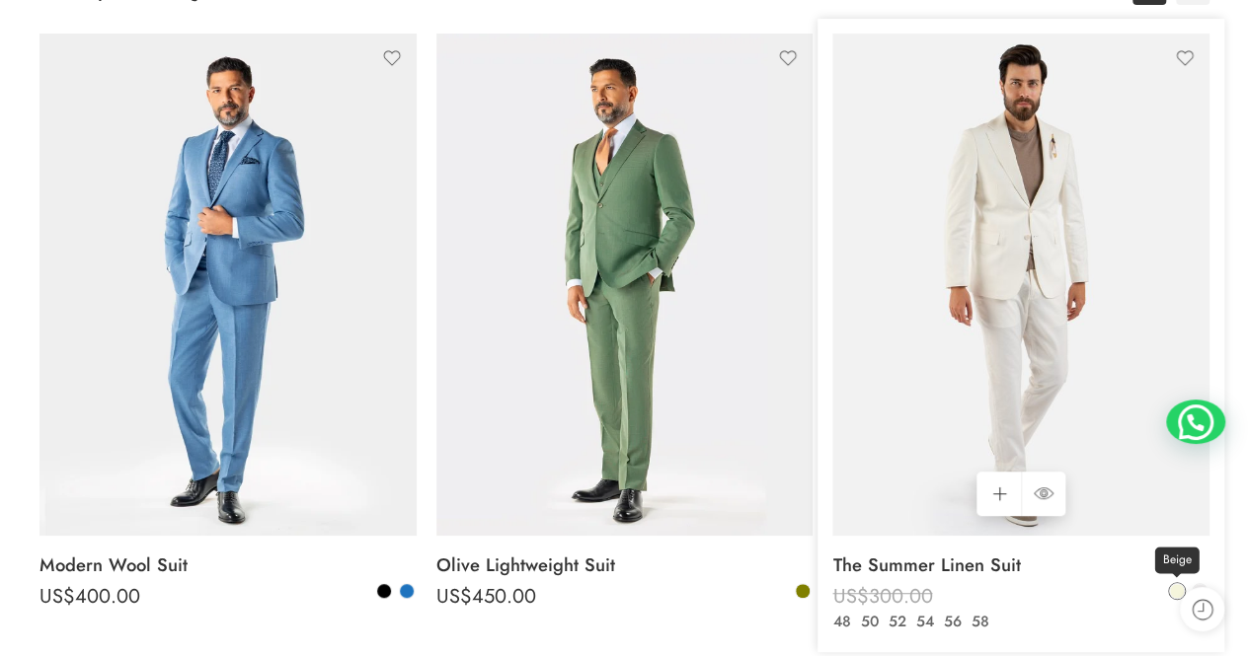
click at [1171, 591] on span at bounding box center [1177, 591] width 14 height 14
click at [1179, 587] on span at bounding box center [1177, 591] width 12 height 12
click at [1179, 587] on span at bounding box center [1177, 591] width 14 height 14
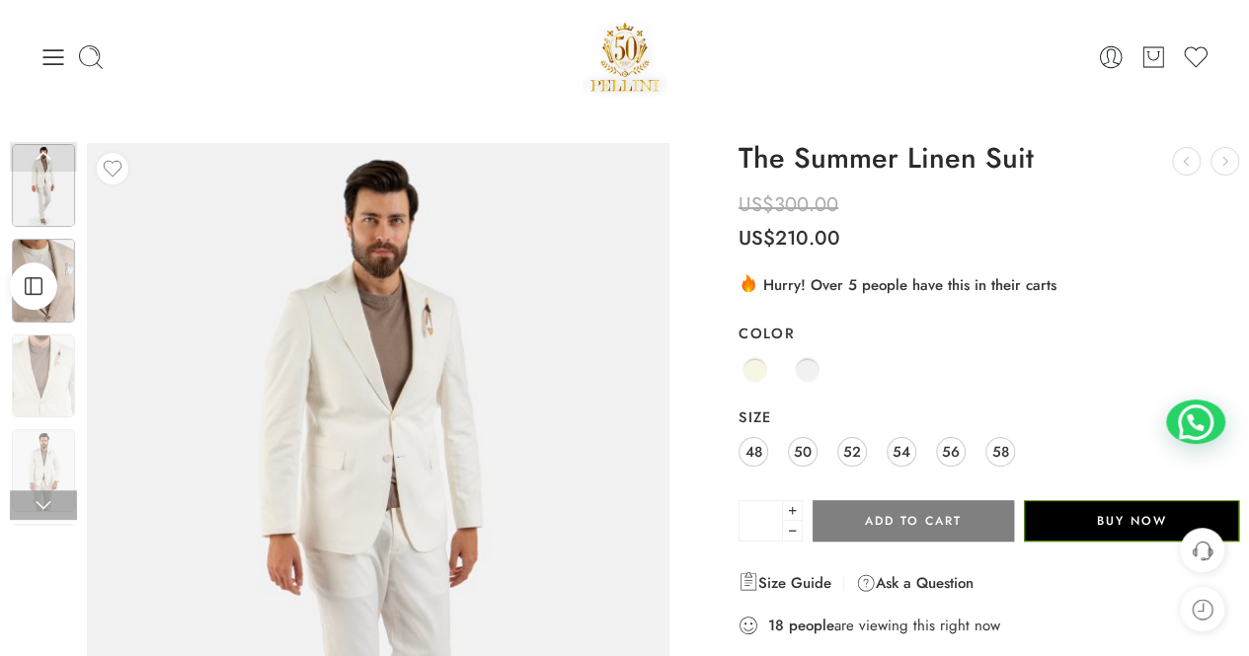
click at [59, 260] on img at bounding box center [43, 280] width 63 height 83
